Goal: Check status: Check status

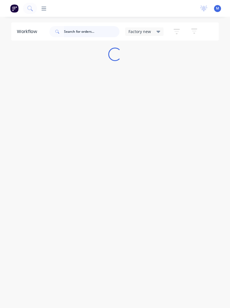
click at [90, 34] on input "text" at bounding box center [92, 31] width 56 height 11
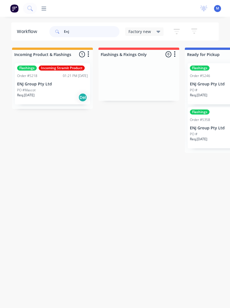
type input "Enj"
click at [65, 87] on div "Flashings Incoming Stramit Product Order #5218 01:21 PM 07/08/25 ENJ Group Pty …" at bounding box center [52, 83] width 75 height 41
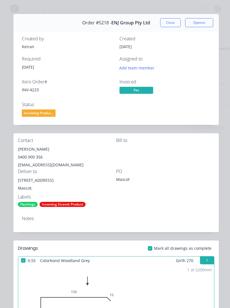
scroll to position [7, 0]
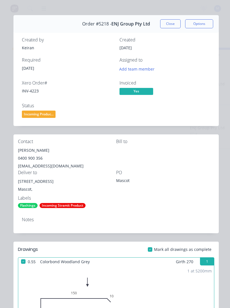
click at [45, 113] on span "Incoming Produc..." at bounding box center [39, 114] width 34 height 7
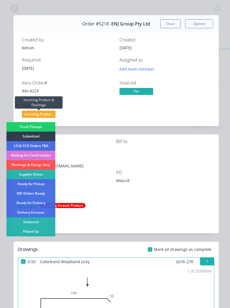
click at [44, 232] on div "Picked Up" at bounding box center [30, 232] width 49 height 10
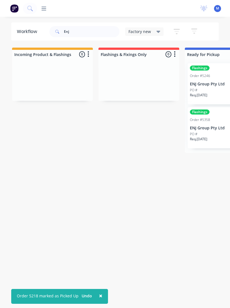
click at [213, 90] on div "PO #" at bounding box center [225, 90] width 71 height 5
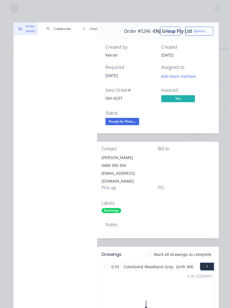
scroll to position [0, 0]
click at [175, 30] on button "Close" at bounding box center [170, 31] width 20 height 9
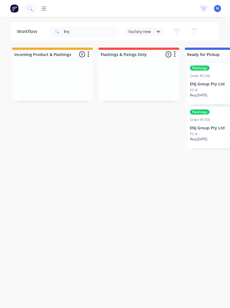
click at [212, 129] on p "ENJ Group Pty Ltd" at bounding box center [225, 128] width 71 height 5
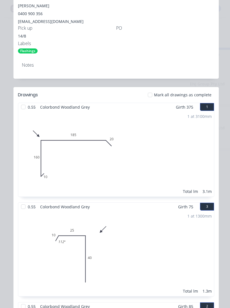
scroll to position [157, 0]
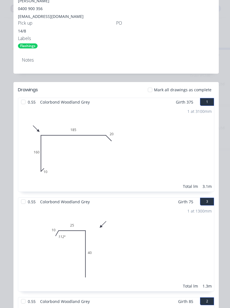
click at [150, 93] on div at bounding box center [149, 89] width 11 height 11
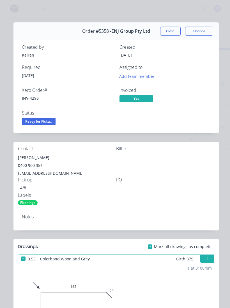
scroll to position [0, 0]
click at [174, 33] on button "Close" at bounding box center [170, 31] width 20 height 9
